Goal: Obtain resource: Obtain resource

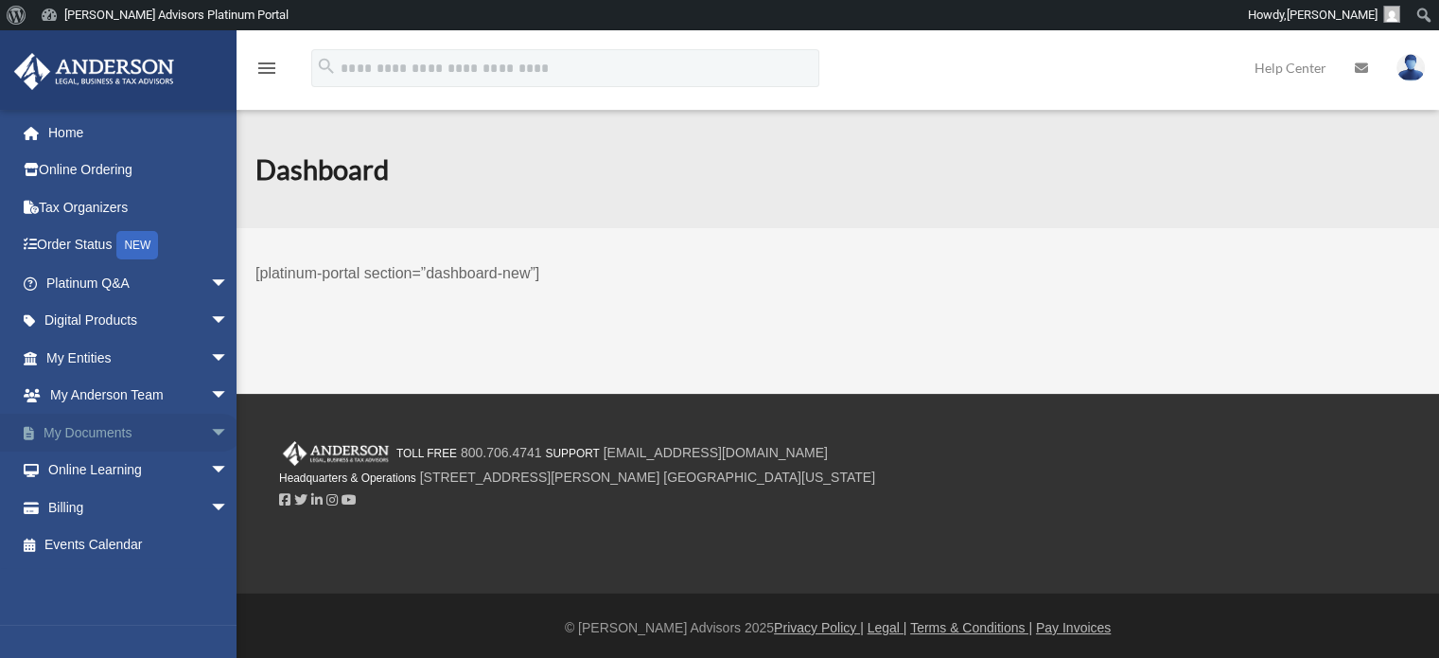
click at [208, 427] on span "arrow_drop_down" at bounding box center [222, 433] width 38 height 39
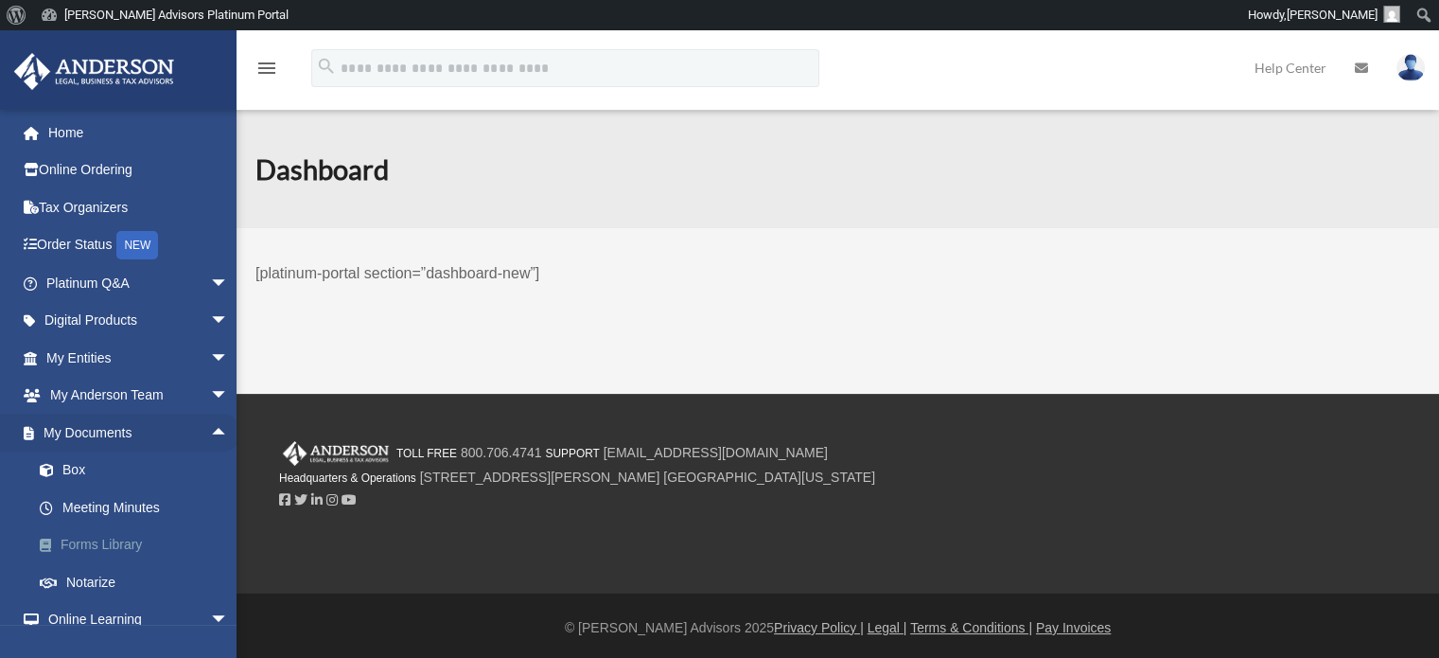
click at [80, 537] on link "Forms Library" at bounding box center [116, 545] width 232 height 38
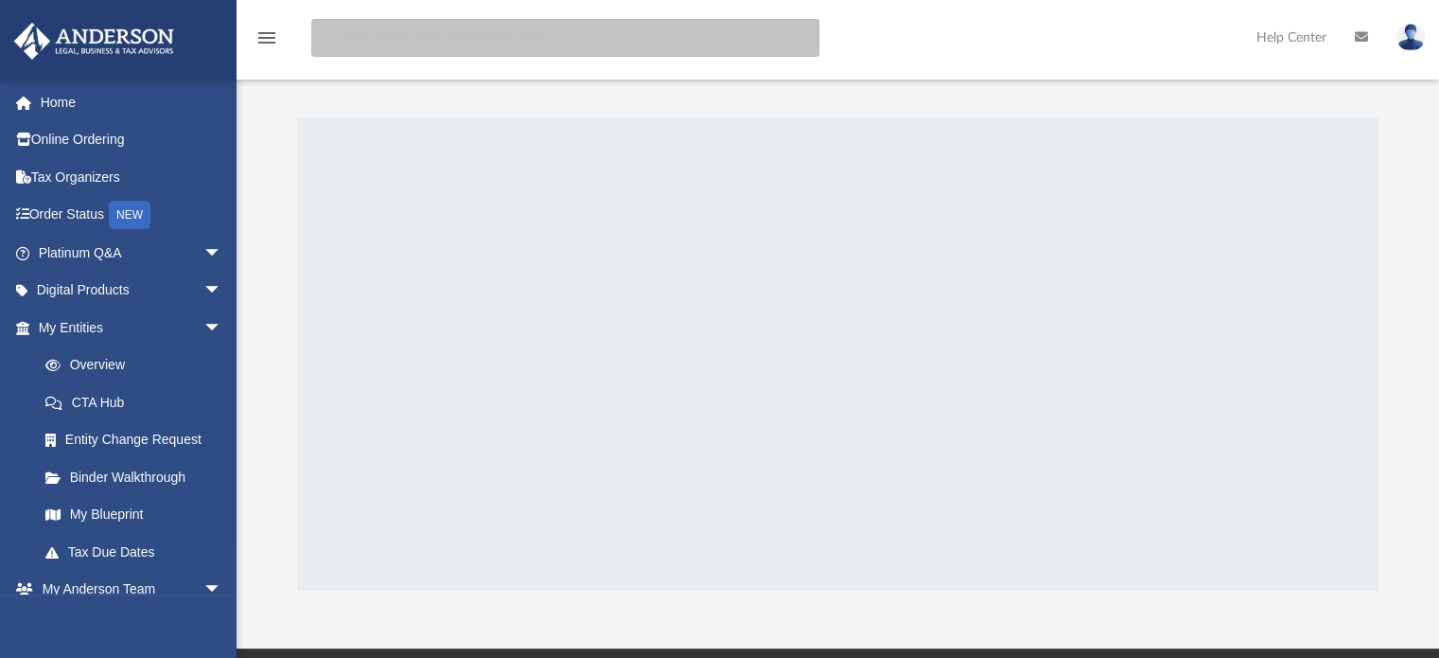
click at [544, 37] on input "search" at bounding box center [565, 38] width 508 height 38
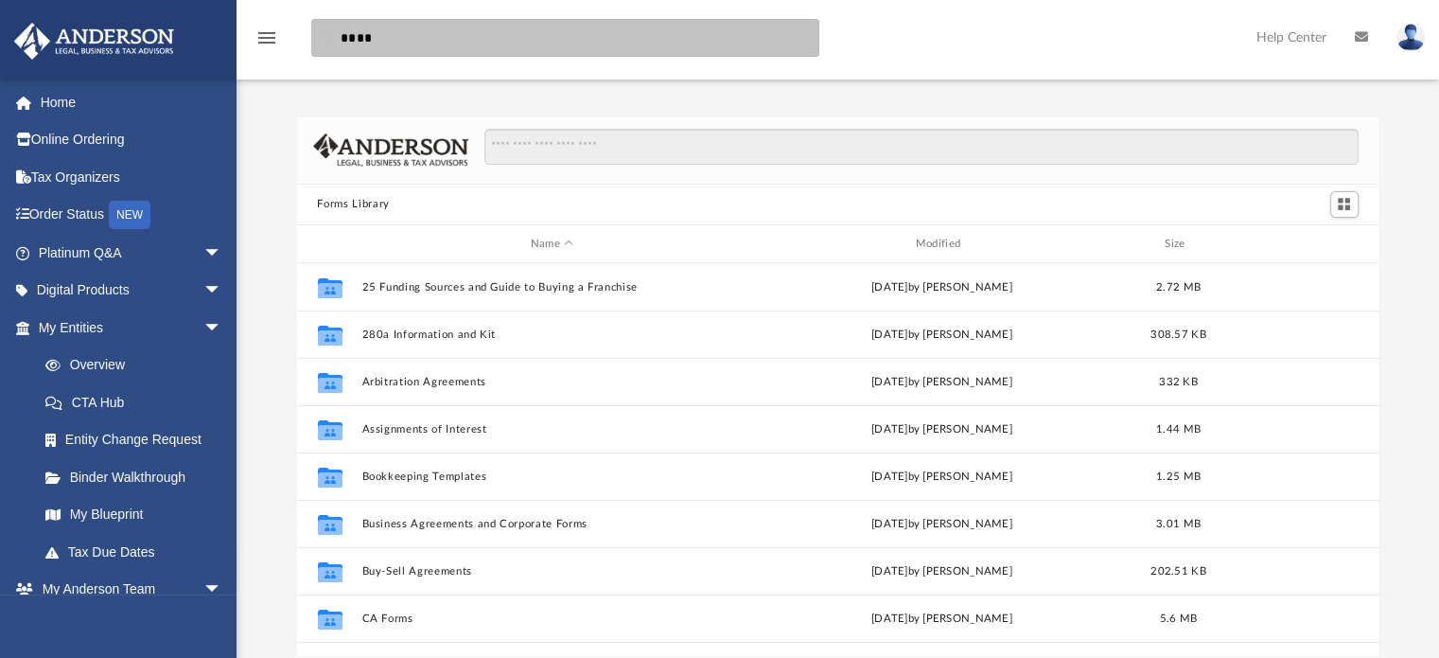
scroll to position [415, 1067]
type input "********"
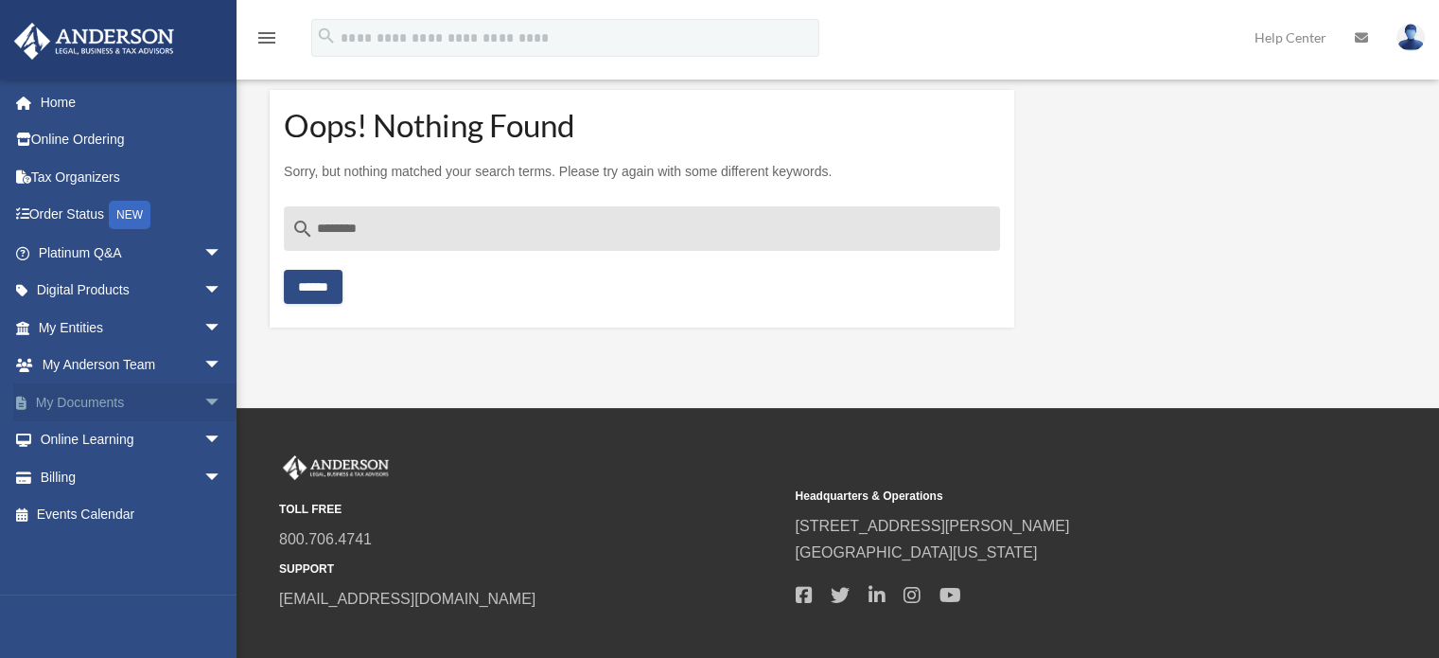
click at [203, 401] on span "arrow_drop_down" at bounding box center [222, 402] width 38 height 39
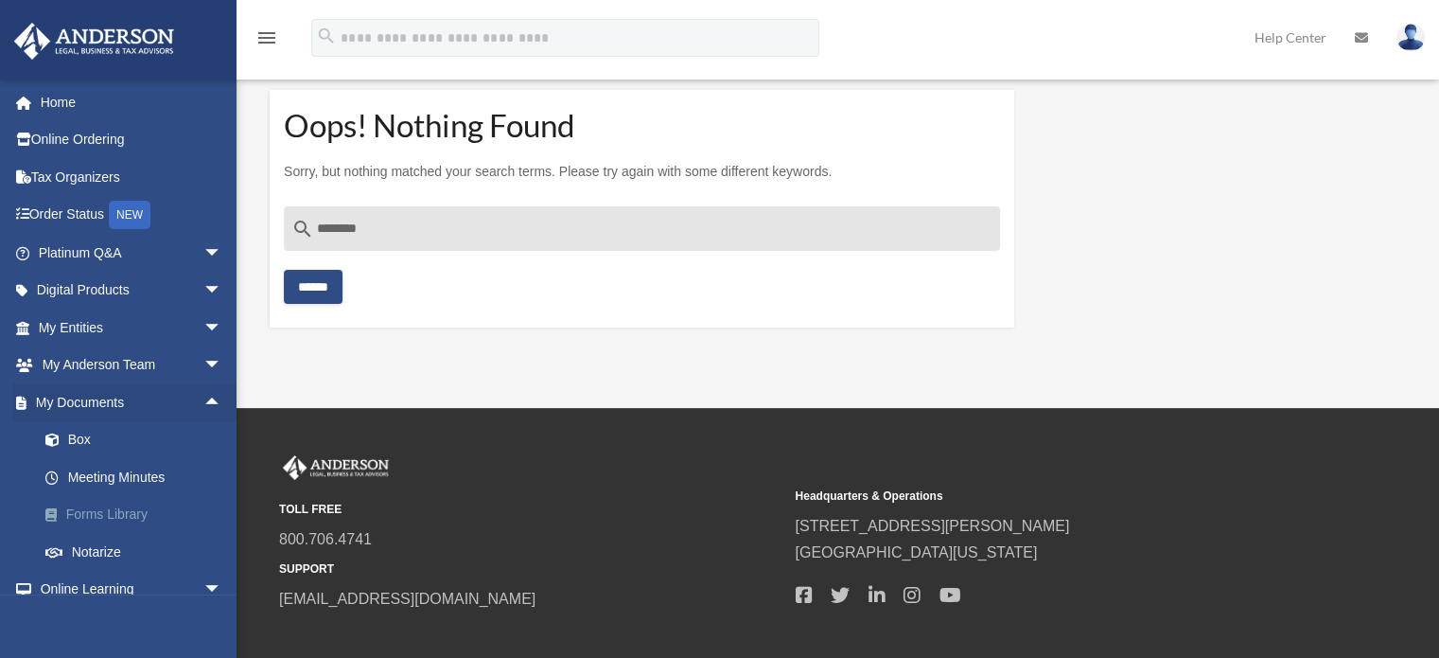
click at [122, 504] on link "Forms Library" at bounding box center [138, 515] width 224 height 38
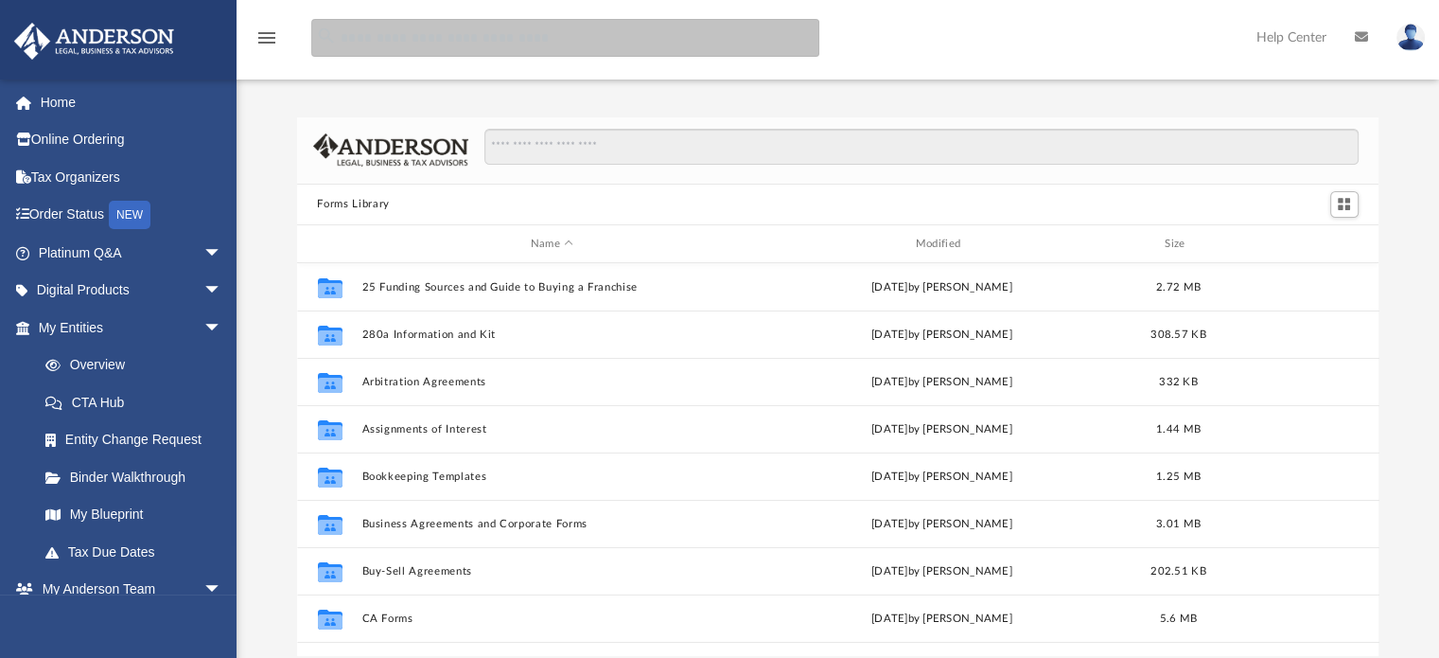
scroll to position [415, 1067]
click at [509, 41] on input "search" at bounding box center [565, 38] width 508 height 38
click at [431, 43] on input "**********" at bounding box center [565, 38] width 508 height 38
type input "**********"
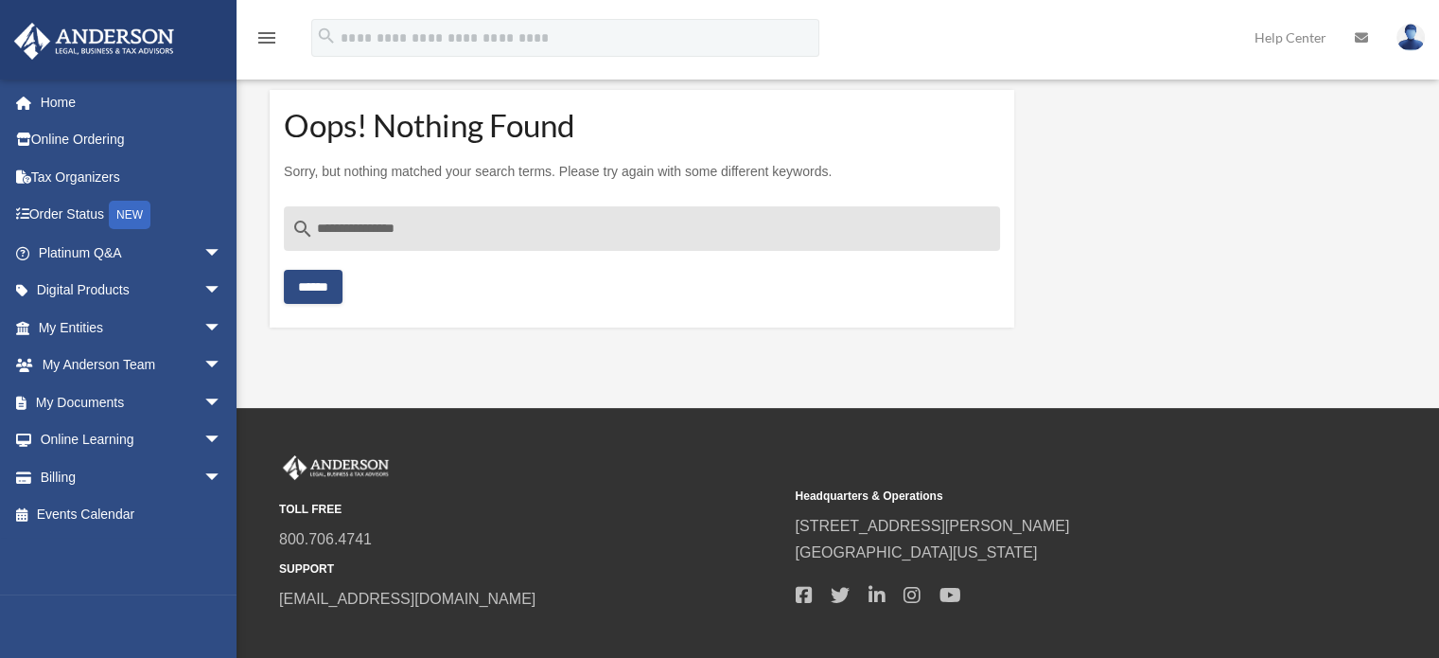
click at [335, 291] on input "******" at bounding box center [313, 287] width 59 height 34
click at [203, 404] on span "arrow_drop_down" at bounding box center [222, 402] width 38 height 39
click at [120, 520] on link "Forms Library" at bounding box center [138, 515] width 224 height 38
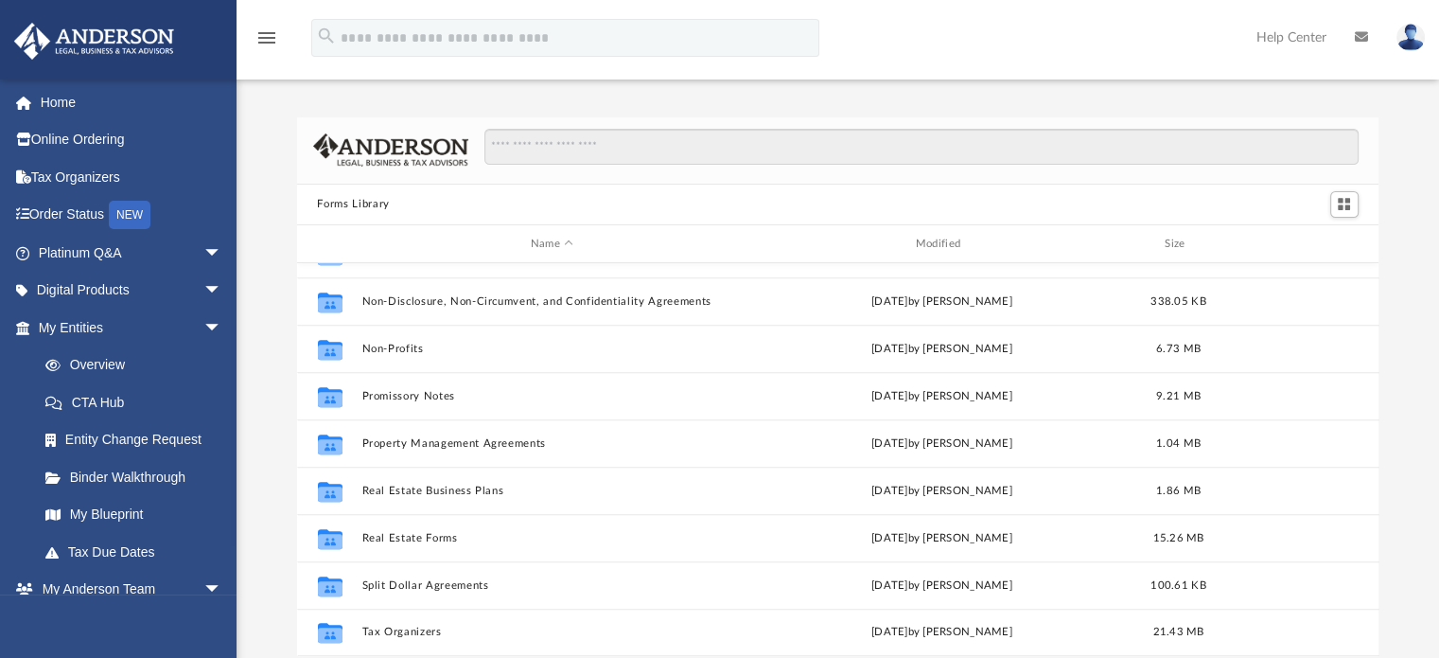
scroll to position [38, 0]
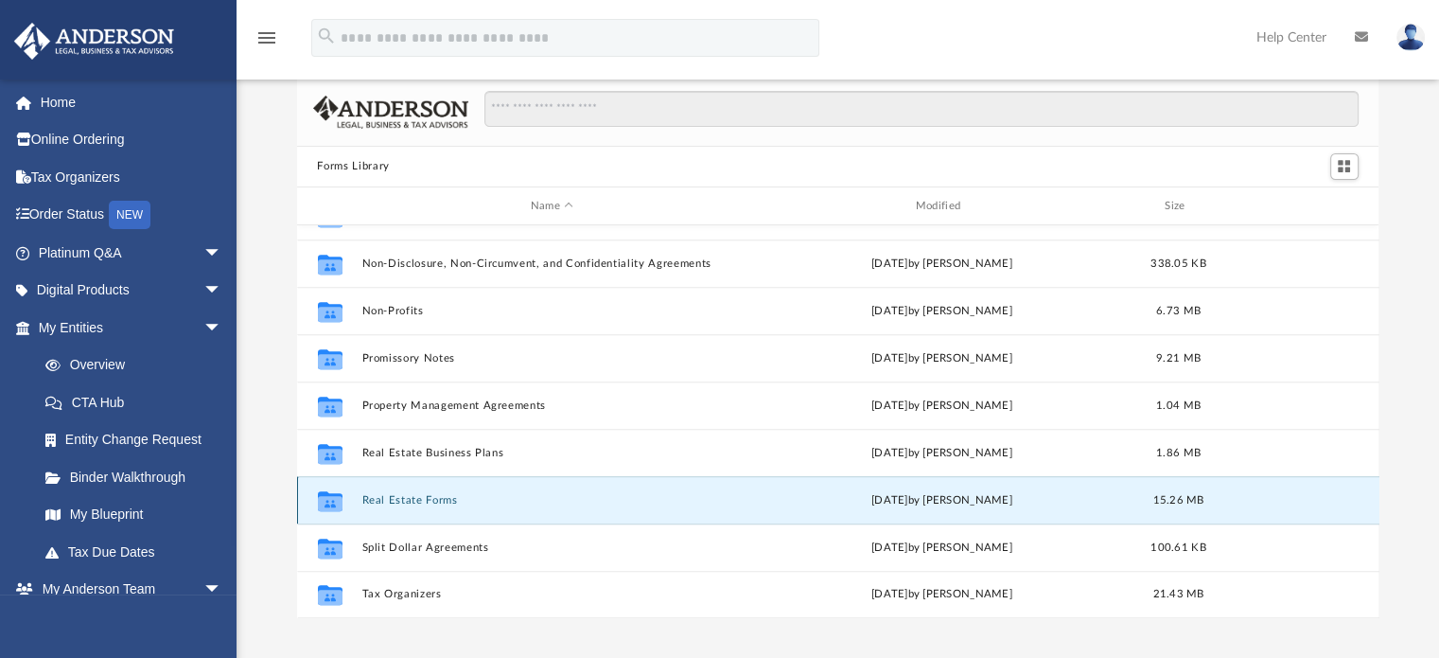
click at [442, 502] on button "Real Estate Forms" at bounding box center [551, 500] width 381 height 12
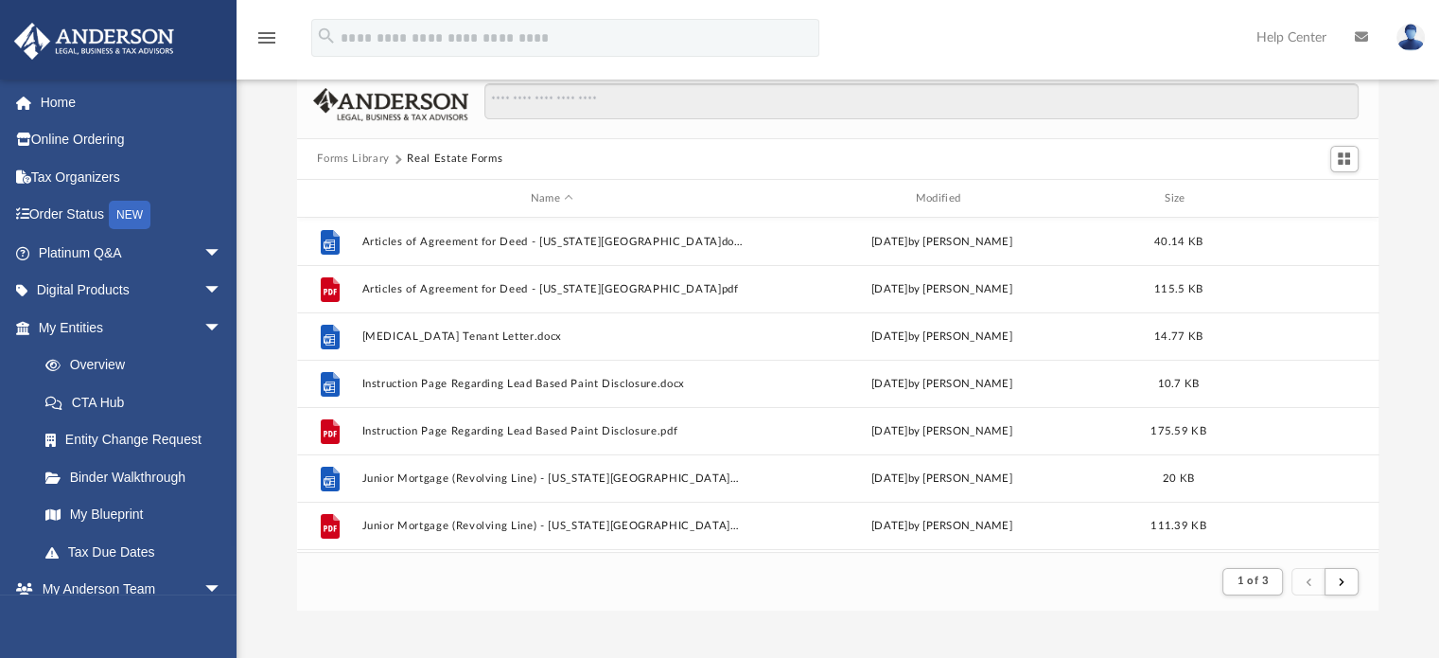
scroll to position [45, 0]
click at [377, 162] on button "Forms Library" at bounding box center [353, 158] width 72 height 17
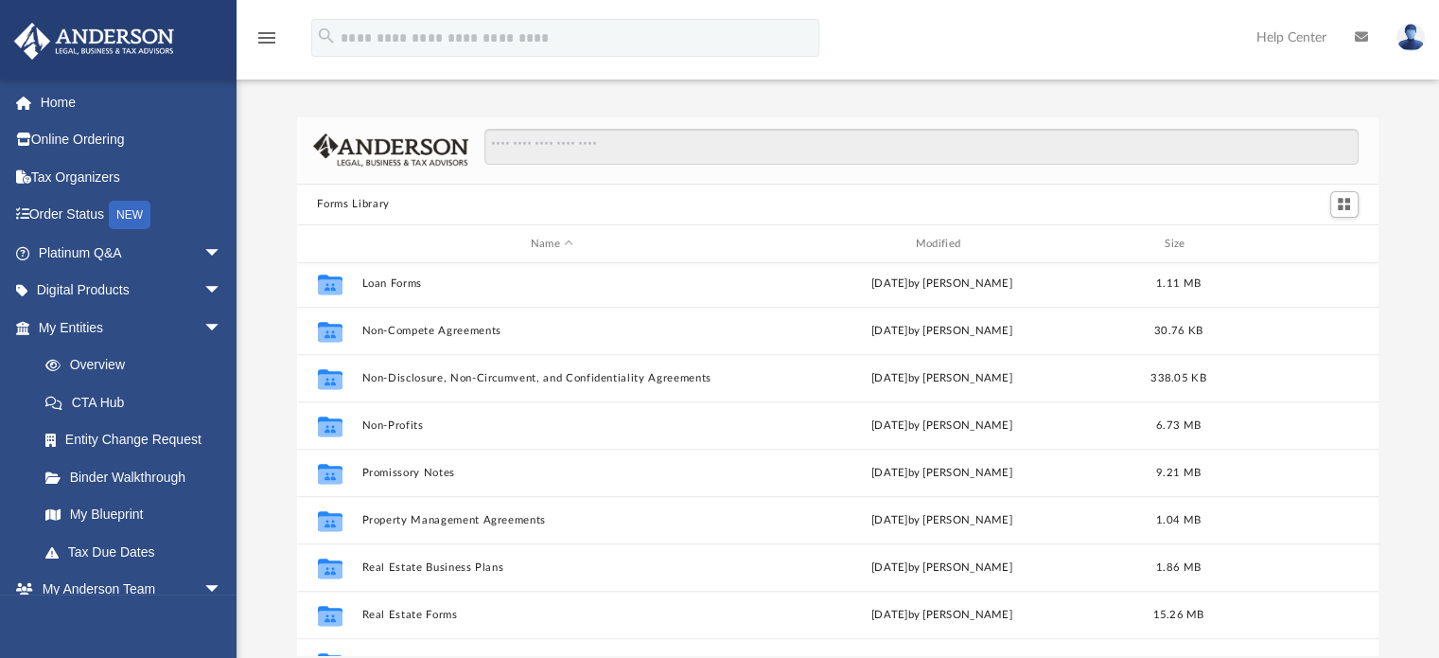
scroll to position [950, 0]
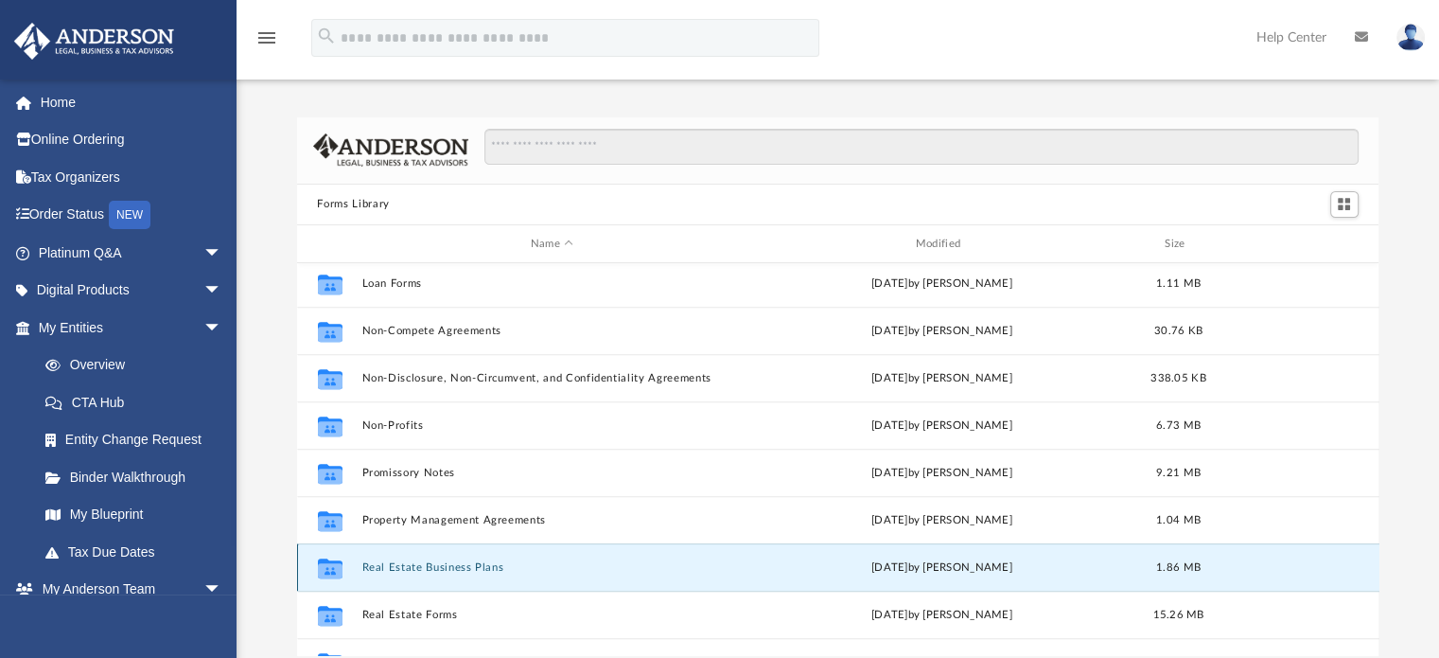
click at [452, 567] on button "Real Estate Business Plans" at bounding box center [551, 567] width 381 height 12
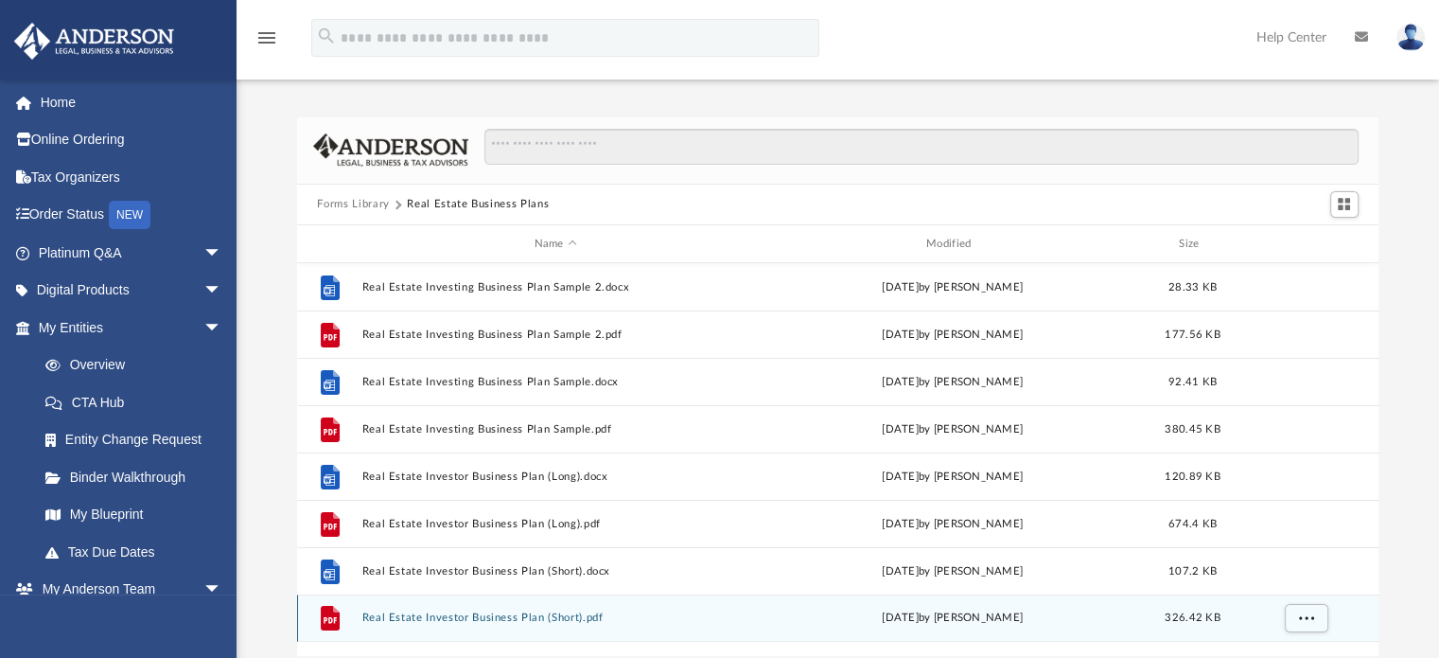
scroll to position [0, 0]
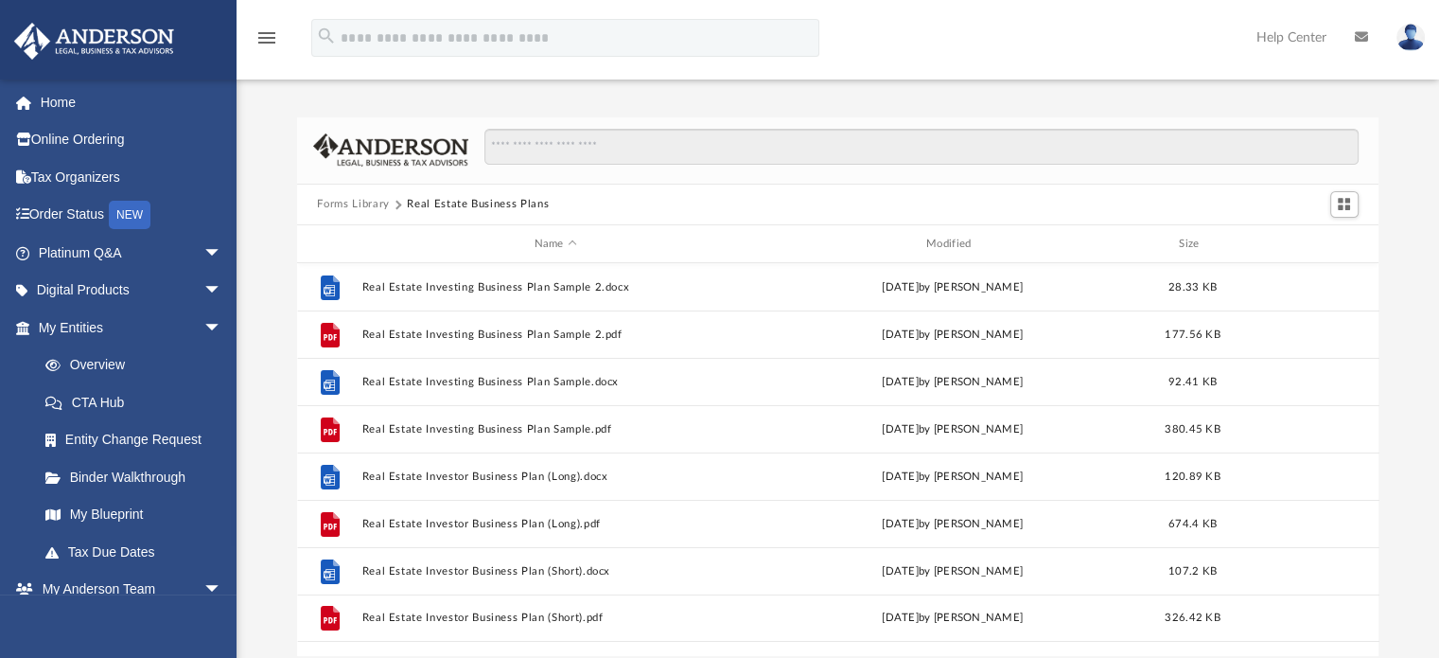
click at [371, 198] on button "Forms Library" at bounding box center [353, 204] width 72 height 17
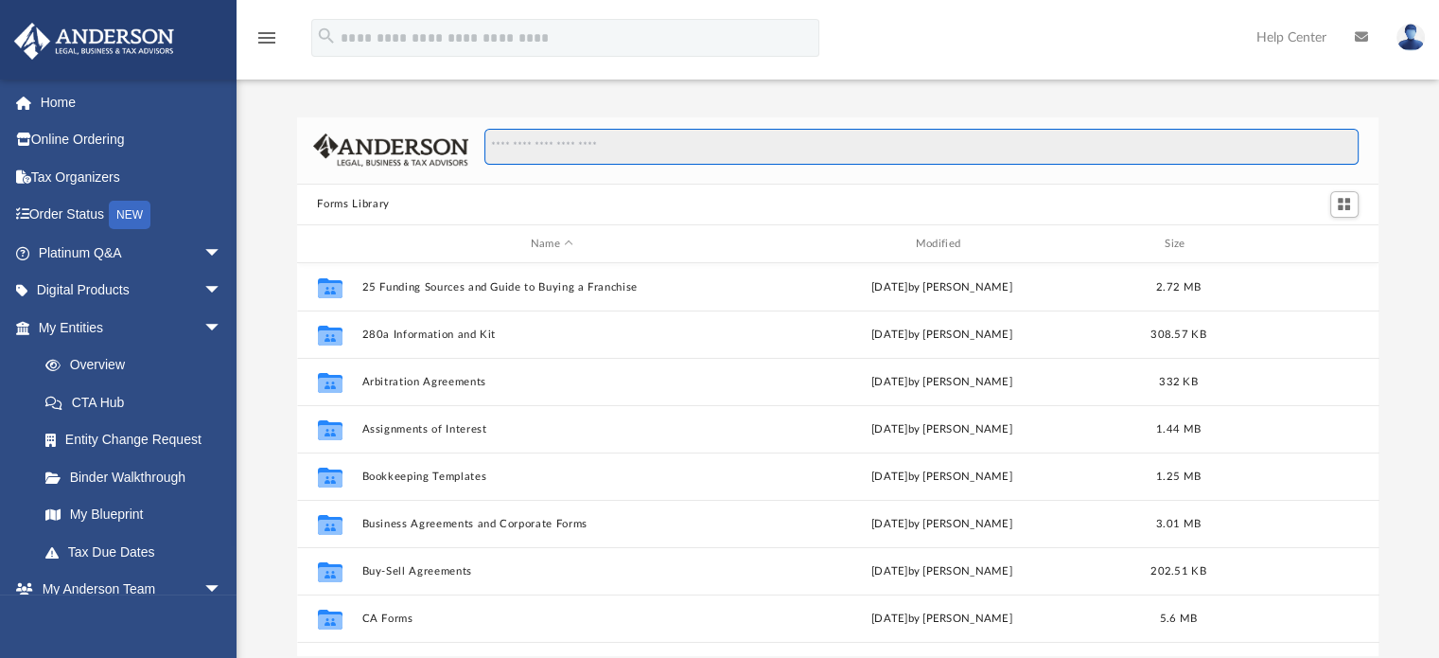
click at [591, 147] on input "Search files and folders" at bounding box center [921, 147] width 873 height 36
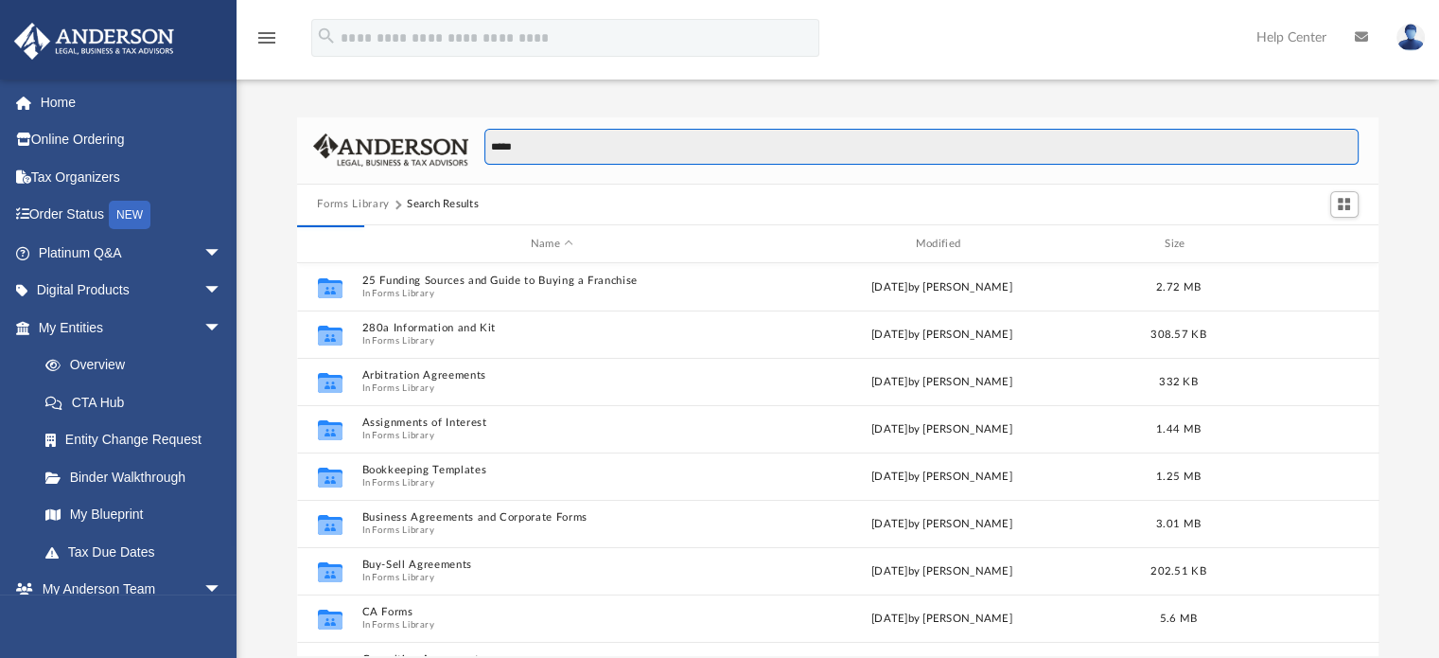
type input "*****"
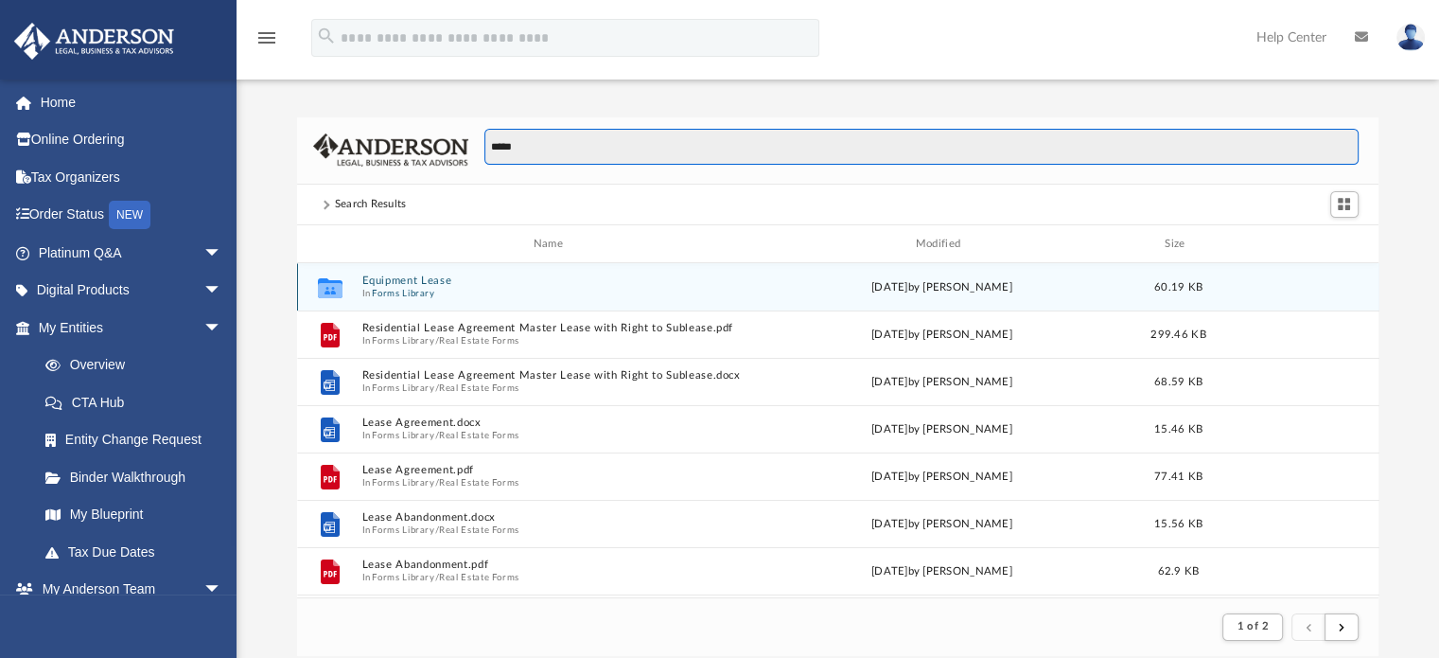
scroll to position [357, 1067]
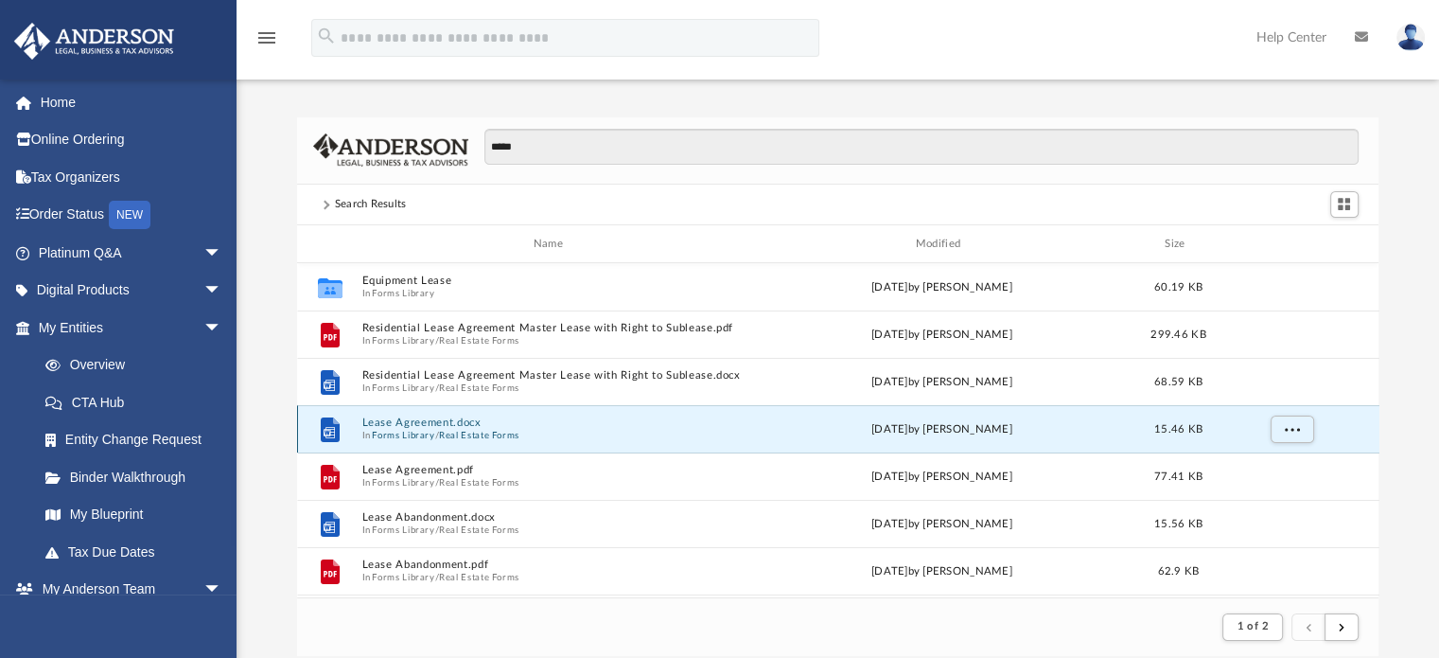
click at [439, 421] on button "Lease Agreement.docx" at bounding box center [551, 423] width 381 height 12
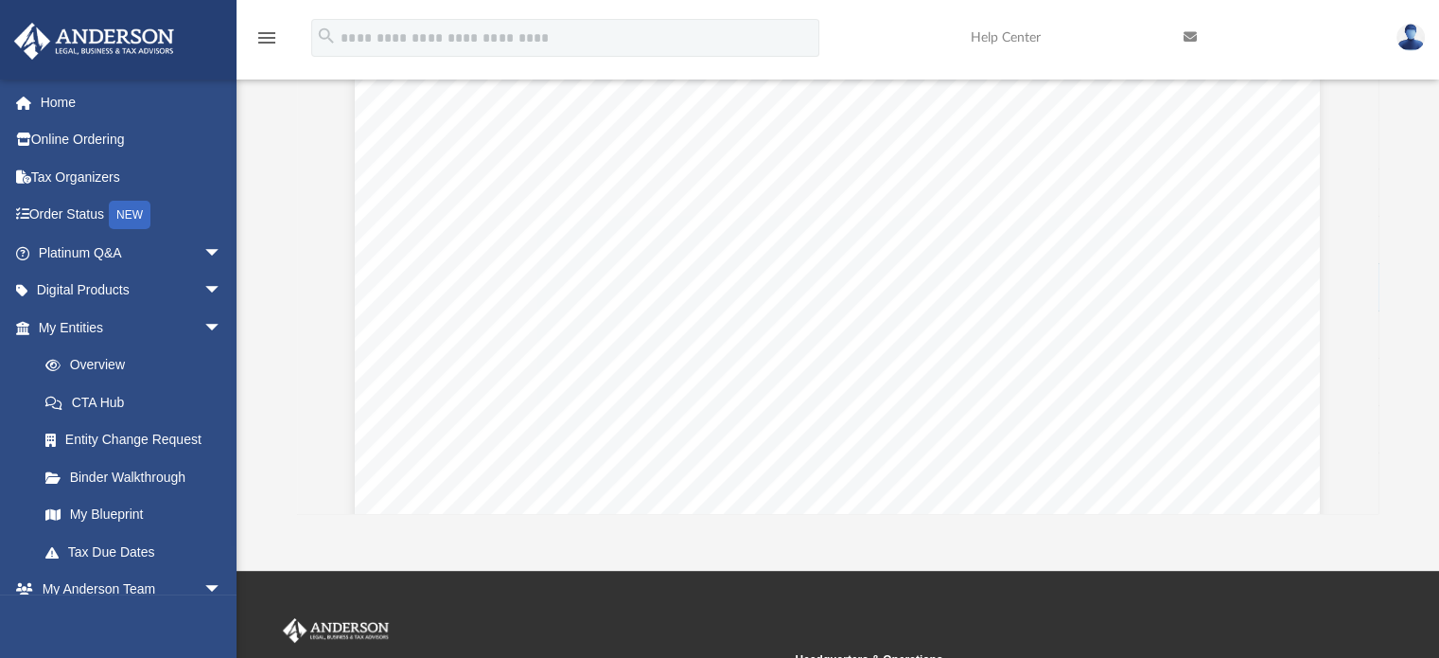
scroll to position [0, 0]
